Goal: Find specific page/section: Find specific page/section

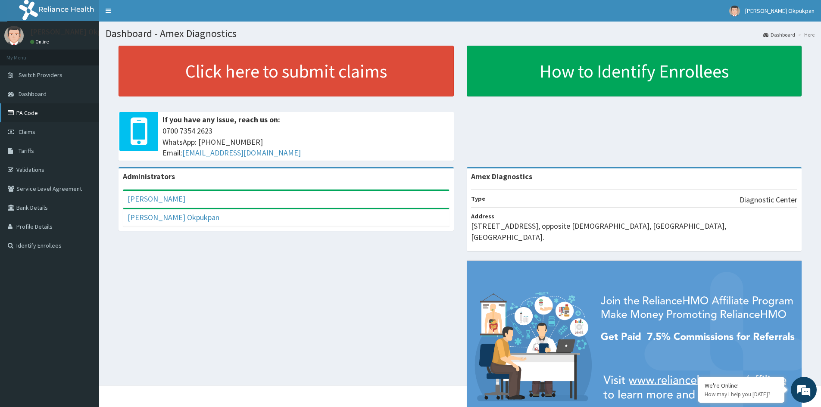
click at [23, 118] on link "PA Code" at bounding box center [49, 112] width 99 height 19
click at [111, 8] on link "Toggle navigation" at bounding box center [108, 11] width 18 height 22
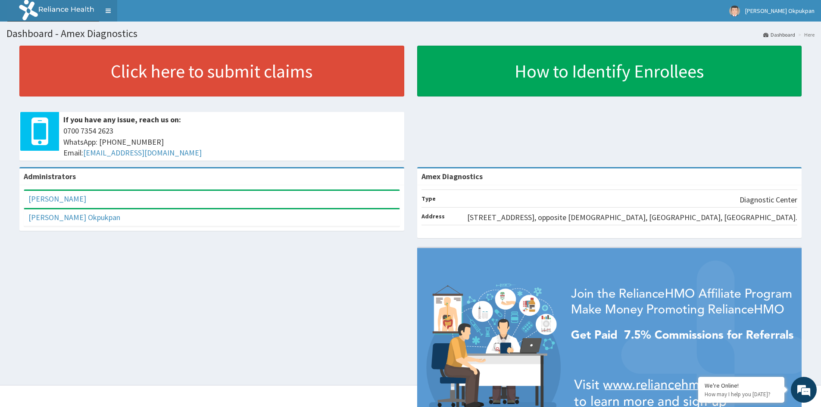
click at [111, 8] on link "Toggle navigation" at bounding box center [108, 11] width 18 height 22
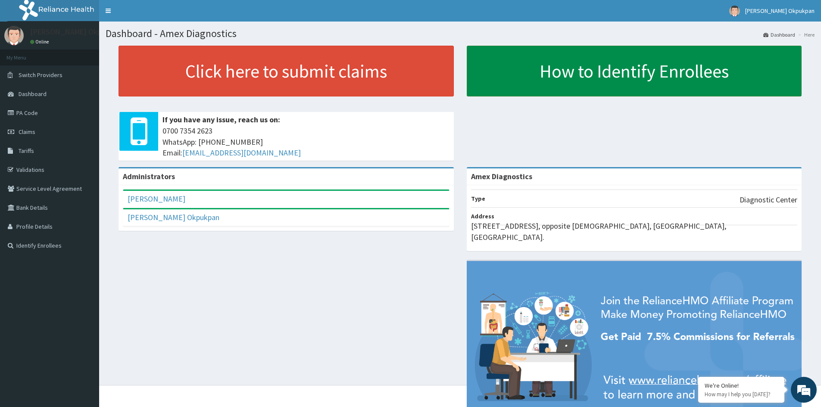
click at [658, 71] on link "How to Identify Enrollees" at bounding box center [634, 71] width 335 height 51
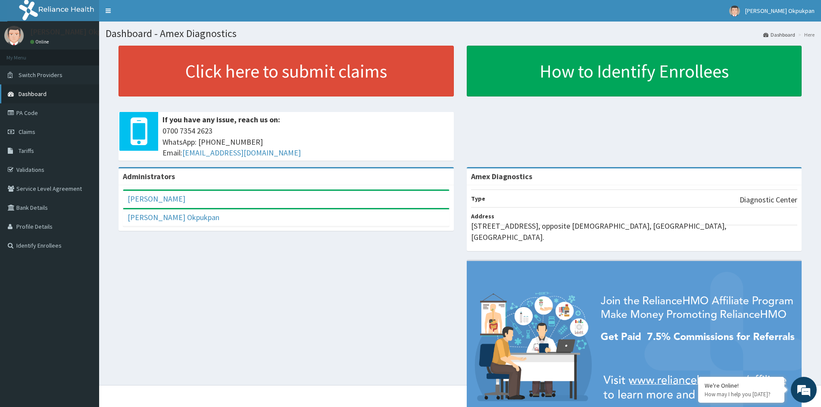
click at [42, 98] on link "Dashboard" at bounding box center [49, 93] width 99 height 19
click at [38, 117] on link "PA Code" at bounding box center [49, 112] width 99 height 19
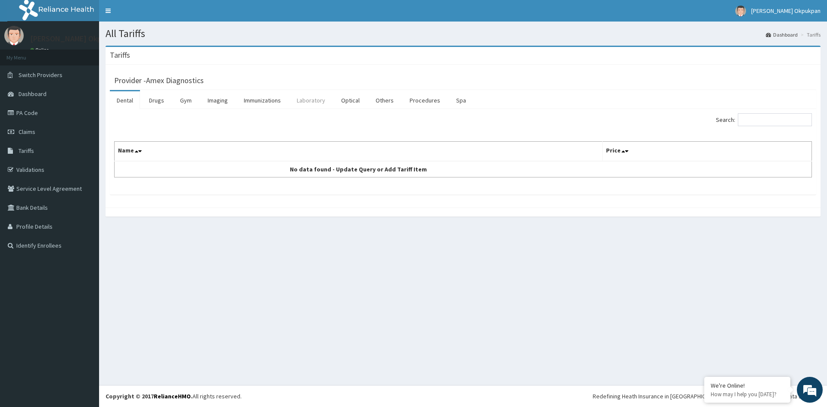
click at [315, 103] on link "Laboratory" at bounding box center [311, 100] width 42 height 18
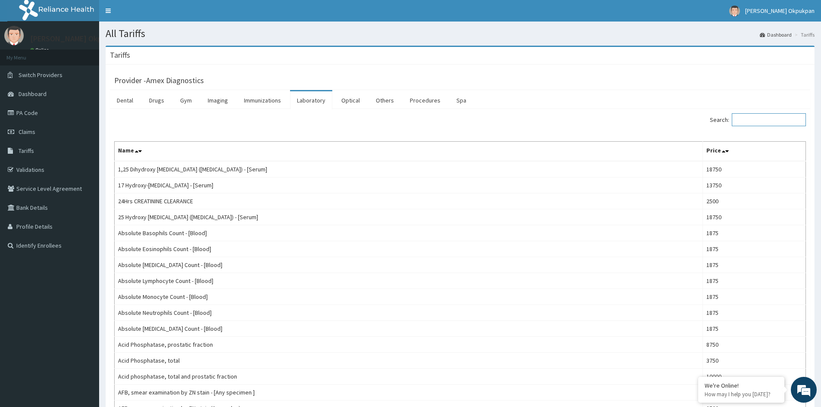
click at [748, 117] on input "Search:" at bounding box center [769, 119] width 74 height 13
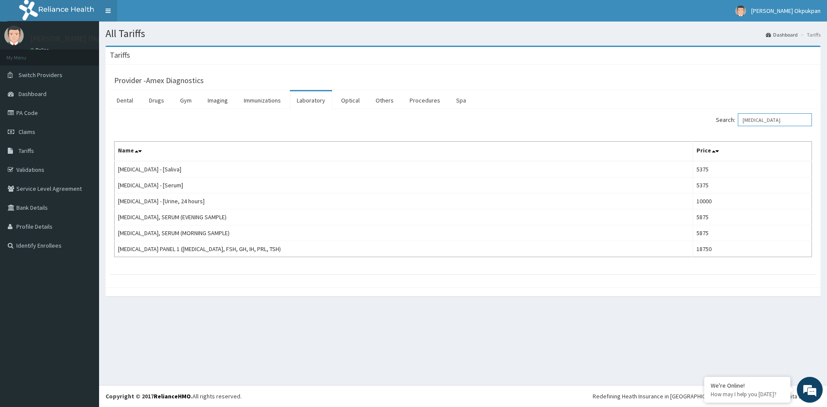
type input "[MEDICAL_DATA]"
